Goal: Information Seeking & Learning: Find specific page/section

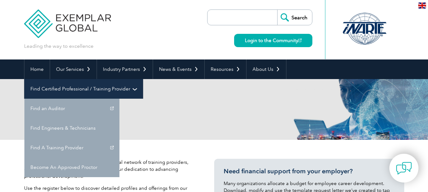
click at [143, 79] on link "Find Certified Professional / Training Provider" at bounding box center [83, 89] width 119 height 20
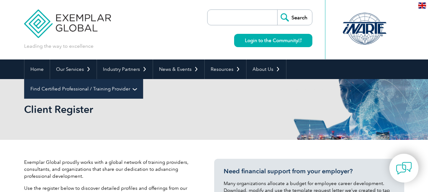
click at [143, 79] on link "Find Certified Professional / Training Provider" at bounding box center [83, 89] width 119 height 20
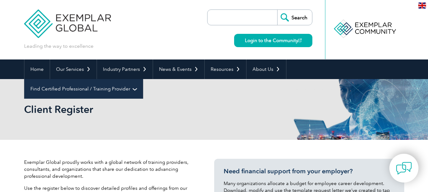
click at [143, 79] on link "Find Certified Professional / Training Provider" at bounding box center [83, 89] width 119 height 20
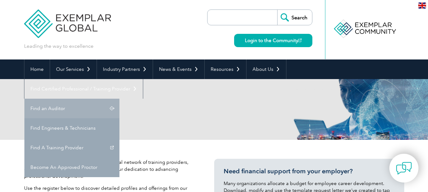
click at [120, 99] on link "Find an Auditor" at bounding box center [71, 109] width 95 height 20
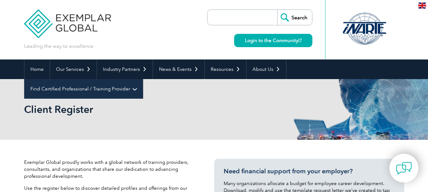
click at [143, 79] on link "Find Certified Professional / Training Provider" at bounding box center [83, 89] width 119 height 20
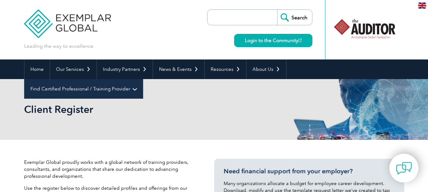
click at [143, 79] on link "Find Certified Professional / Training Provider" at bounding box center [83, 89] width 119 height 20
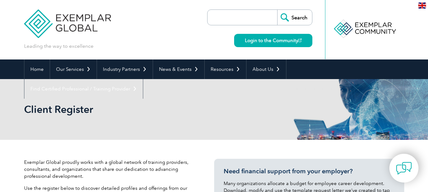
click at [0, 0] on link "Find an Auditor" at bounding box center [0, 0] width 0 height 0
